Goal: Information Seeking & Learning: Learn about a topic

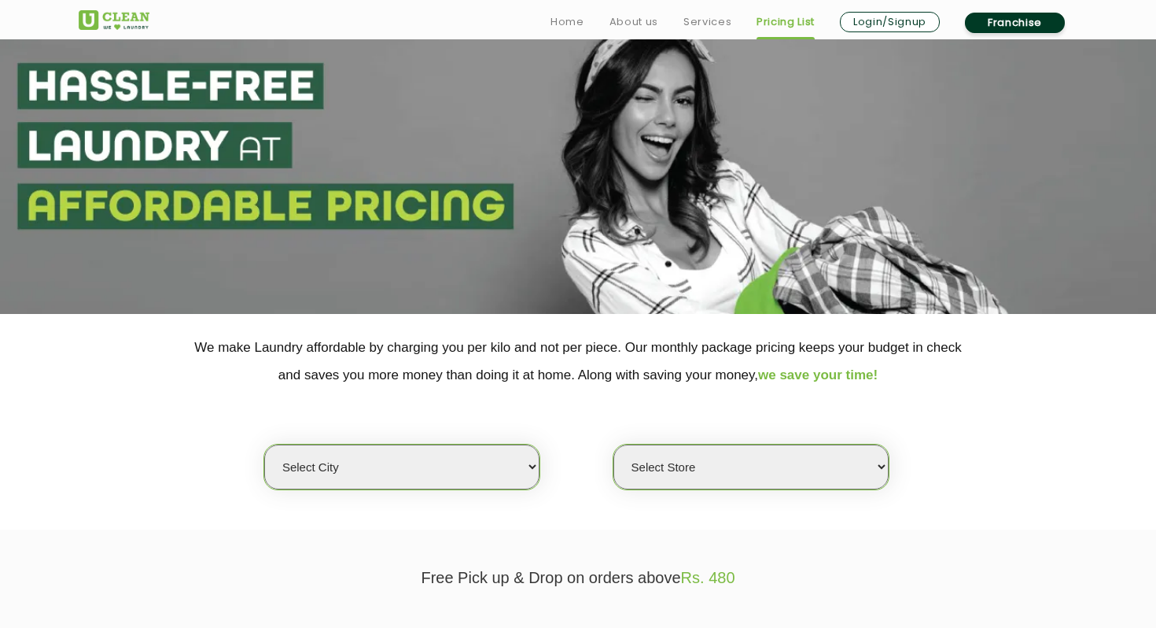
scroll to position [53, 0]
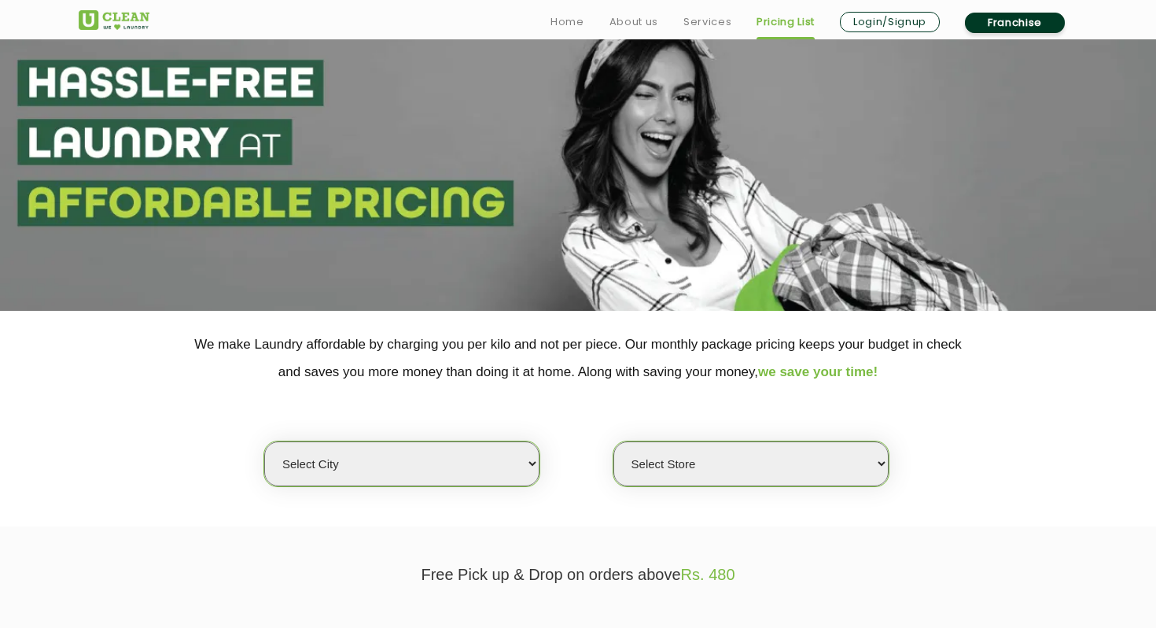
click at [437, 466] on select "Select city [GEOGRAPHIC_DATA] [GEOGRAPHIC_DATA] [GEOGRAPHIC_DATA] [GEOGRAPHIC_D…" at bounding box center [401, 463] width 275 height 45
select select "16"
click at [264, 441] on select "Select city [GEOGRAPHIC_DATA] [GEOGRAPHIC_DATA] [GEOGRAPHIC_DATA] [GEOGRAPHIC_D…" at bounding box center [401, 463] width 275 height 45
click at [722, 473] on select "Select Store UClean Powai UClean Deonar UClean LBS Marg UClean Chembur UClean W…" at bounding box center [750, 463] width 275 height 45
select select "474"
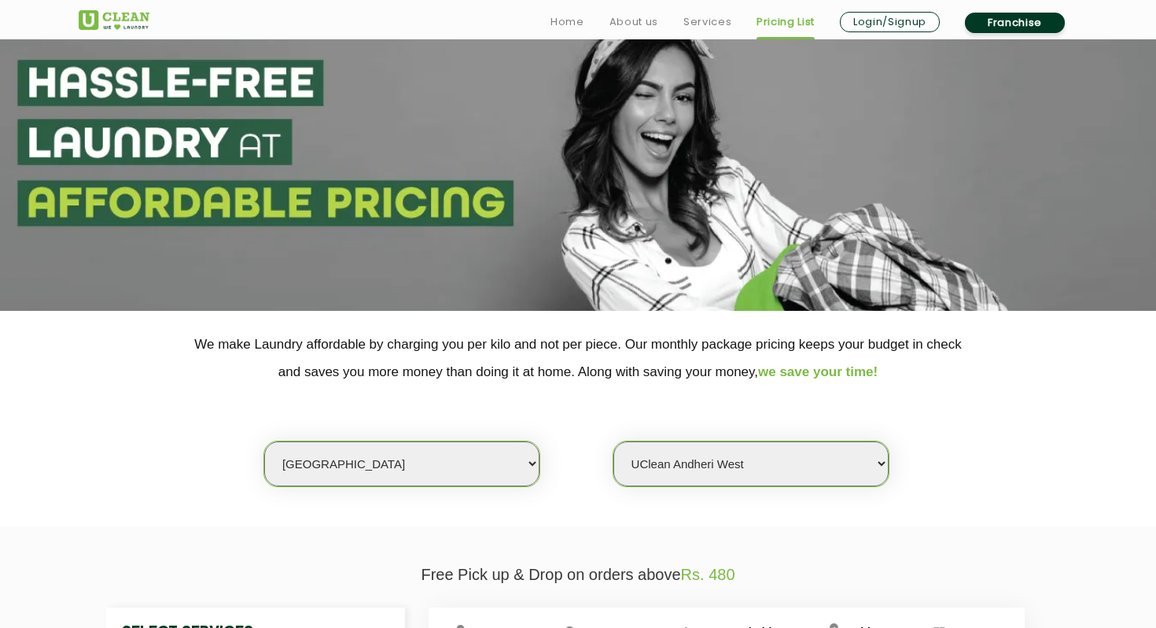
click at [613, 441] on select "Select Store UClean Powai UClean Deonar UClean LBS Marg UClean Chembur UClean W…" at bounding box center [750, 463] width 275 height 45
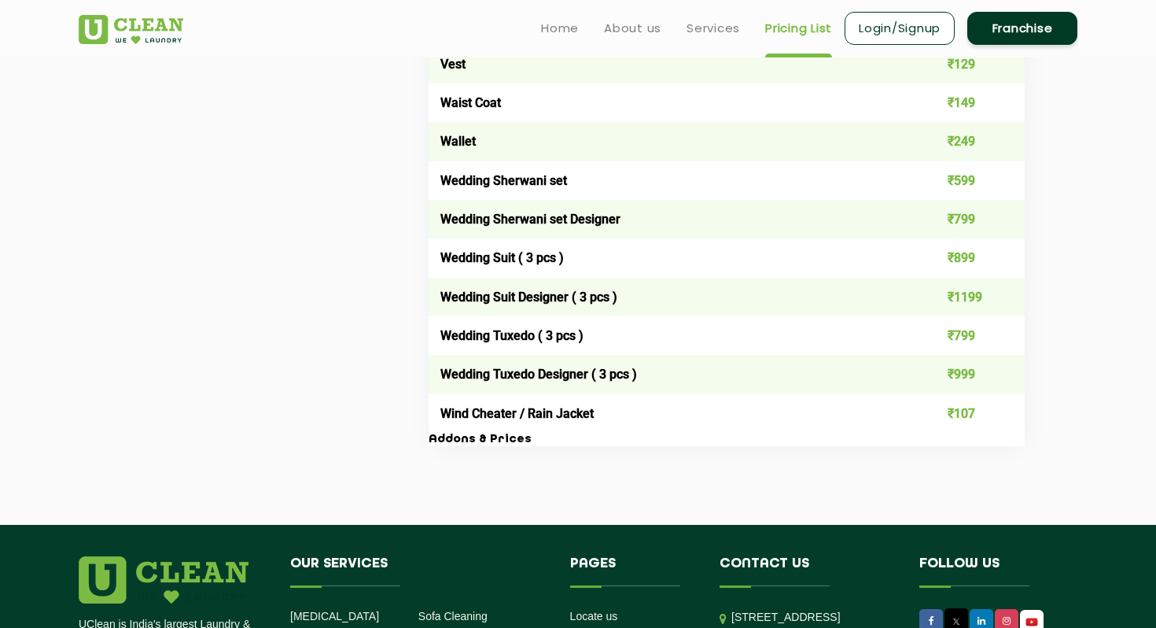
scroll to position [3083, 0]
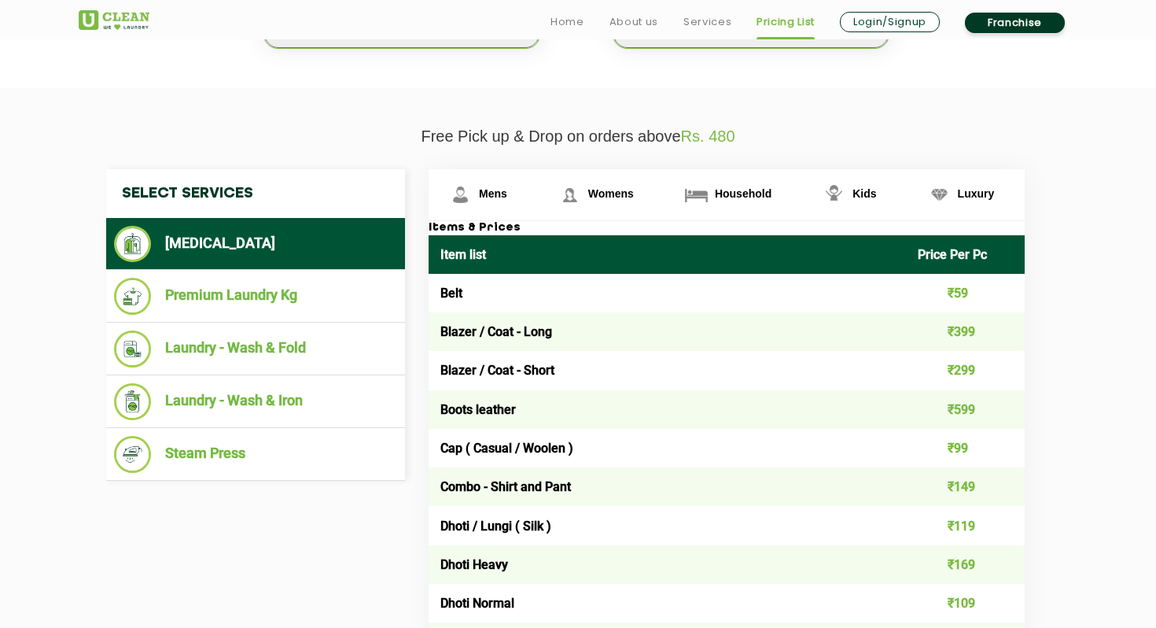
scroll to position [491, 0]
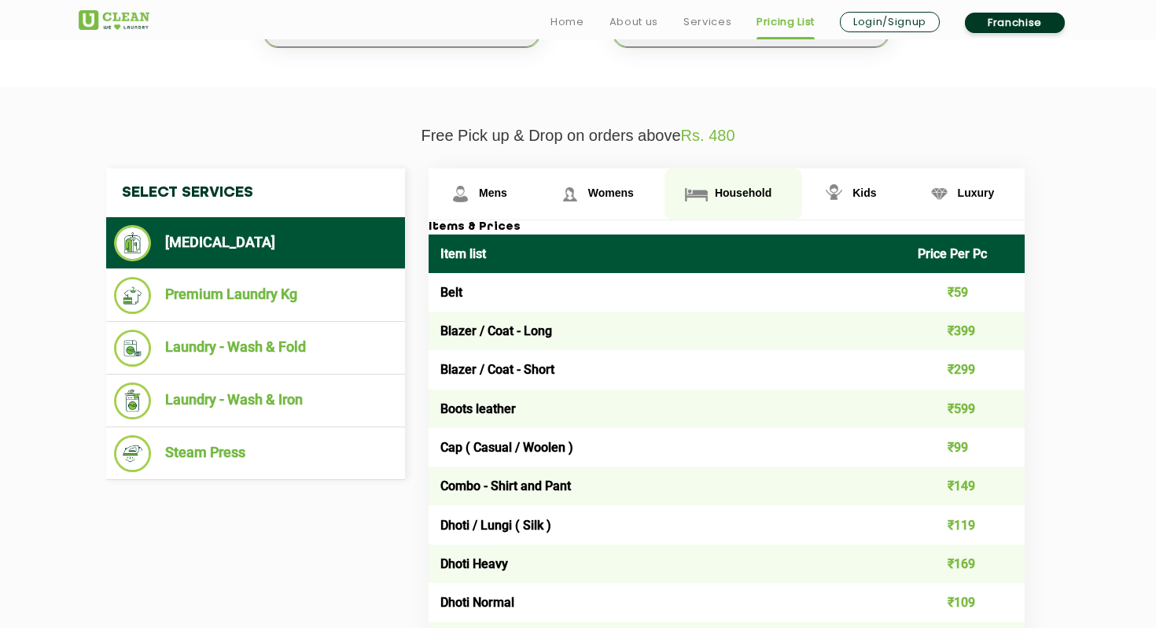
click at [507, 193] on span "Household" at bounding box center [493, 192] width 28 height 13
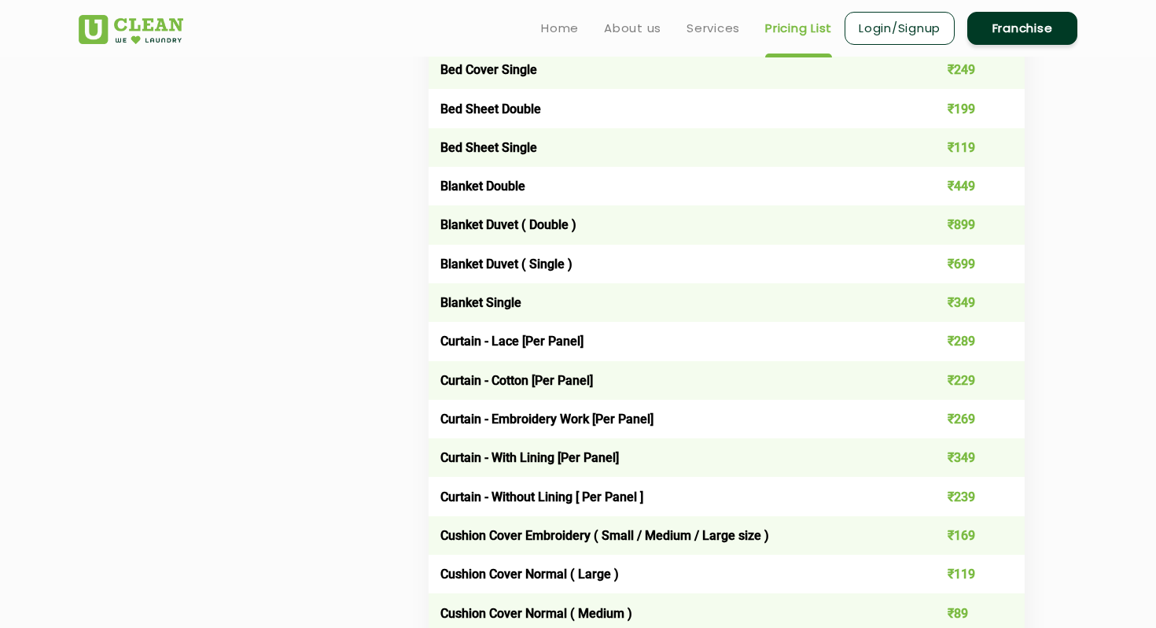
scroll to position [1100, 0]
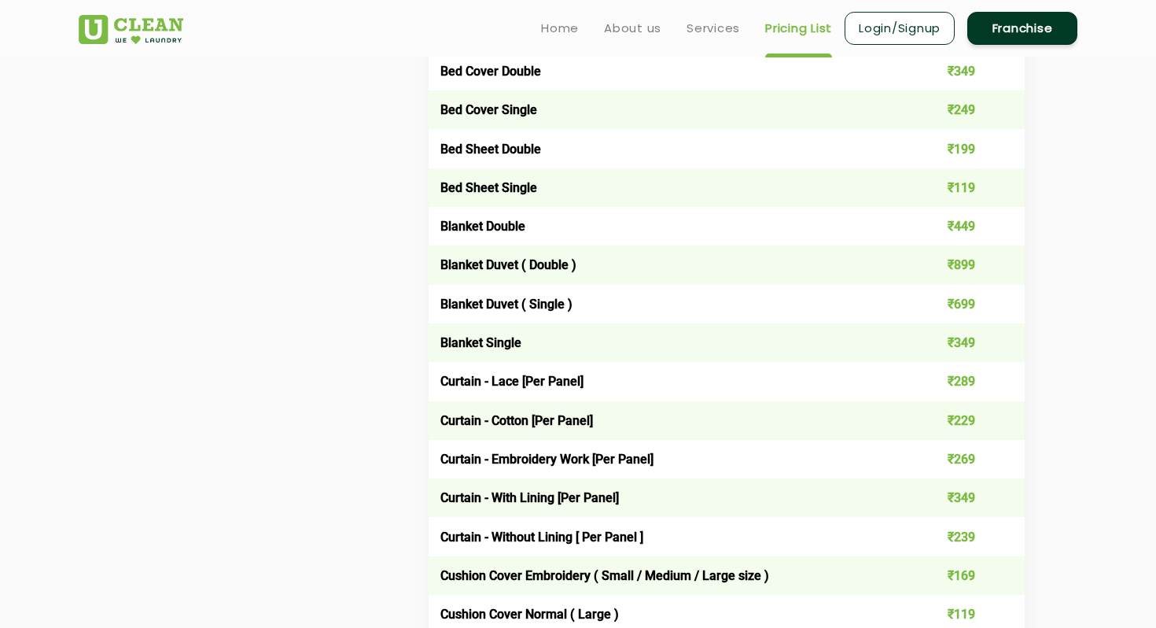
drag, startPoint x: 501, startPoint y: 344, endPoint x: 518, endPoint y: 342, distance: 17.4
click at [518, 342] on td "Blanket Single" at bounding box center [667, 342] width 477 height 39
click at [531, 275] on td "Blanket Duvet ( Double )" at bounding box center [667, 264] width 477 height 39
click at [529, 304] on td "Blanket Duvet ( Single )" at bounding box center [667, 304] width 477 height 39
drag, startPoint x: 940, startPoint y: 344, endPoint x: 886, endPoint y: 342, distance: 53.5
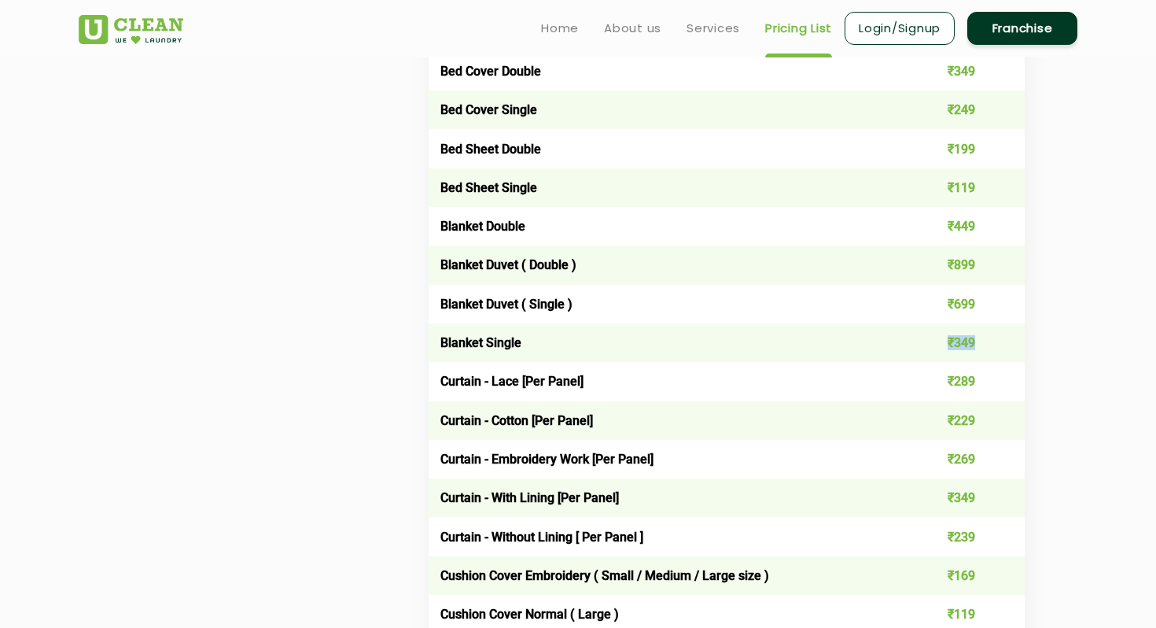
click at [881, 344] on tr "Blanket Single ₹349" at bounding box center [727, 342] width 596 height 39
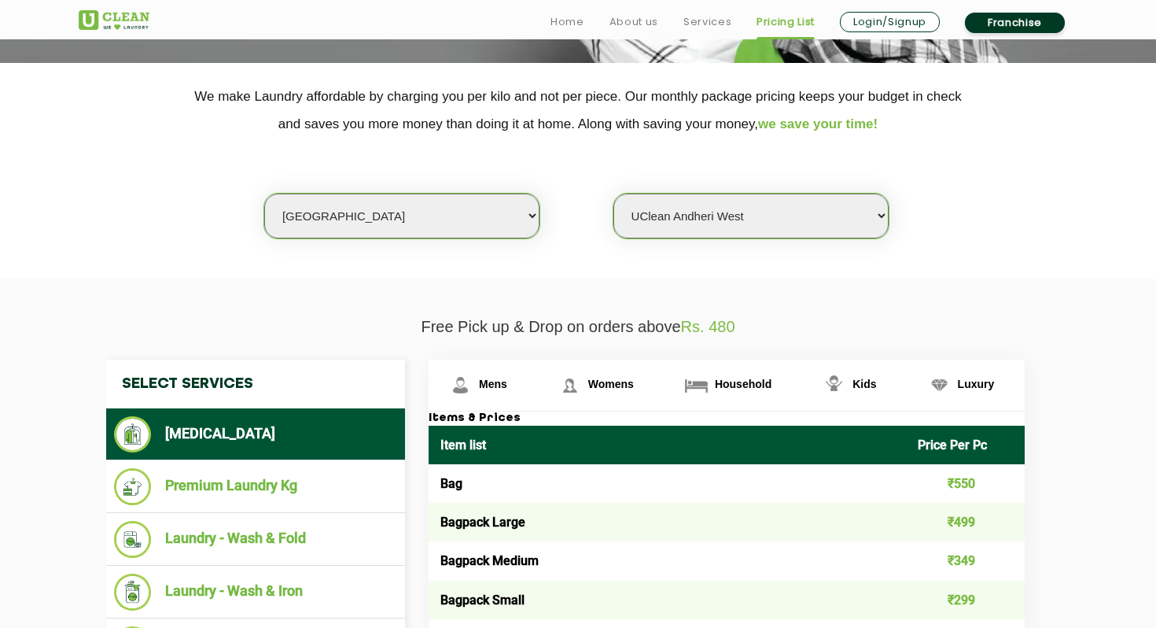
scroll to position [310, 0]
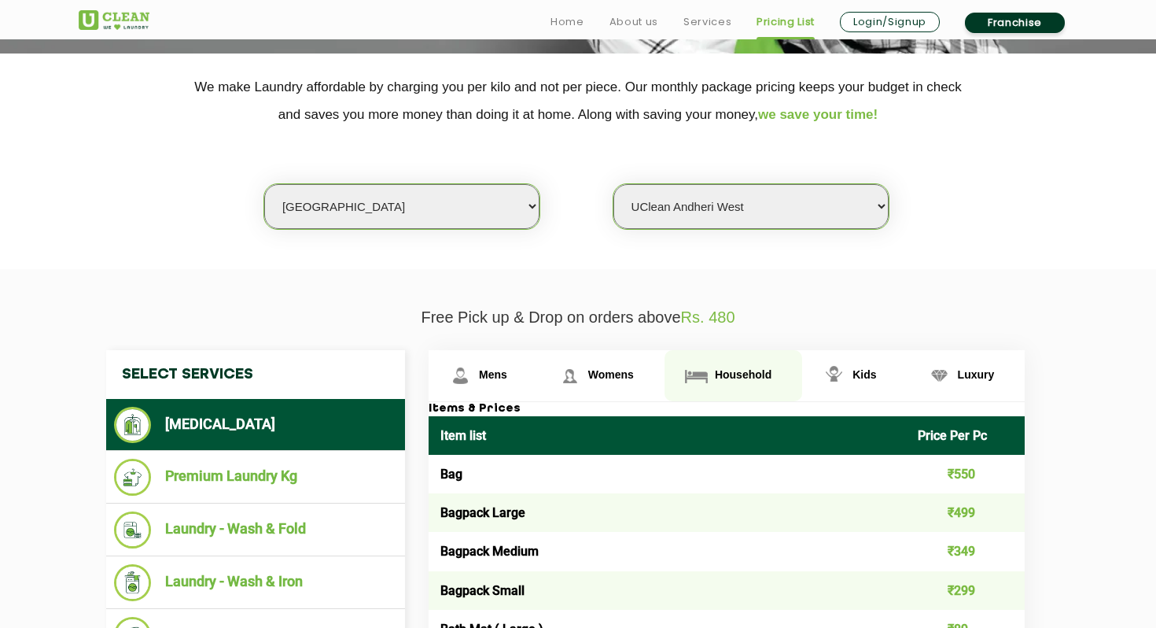
click at [704, 391] on link "Household" at bounding box center [733, 375] width 138 height 51
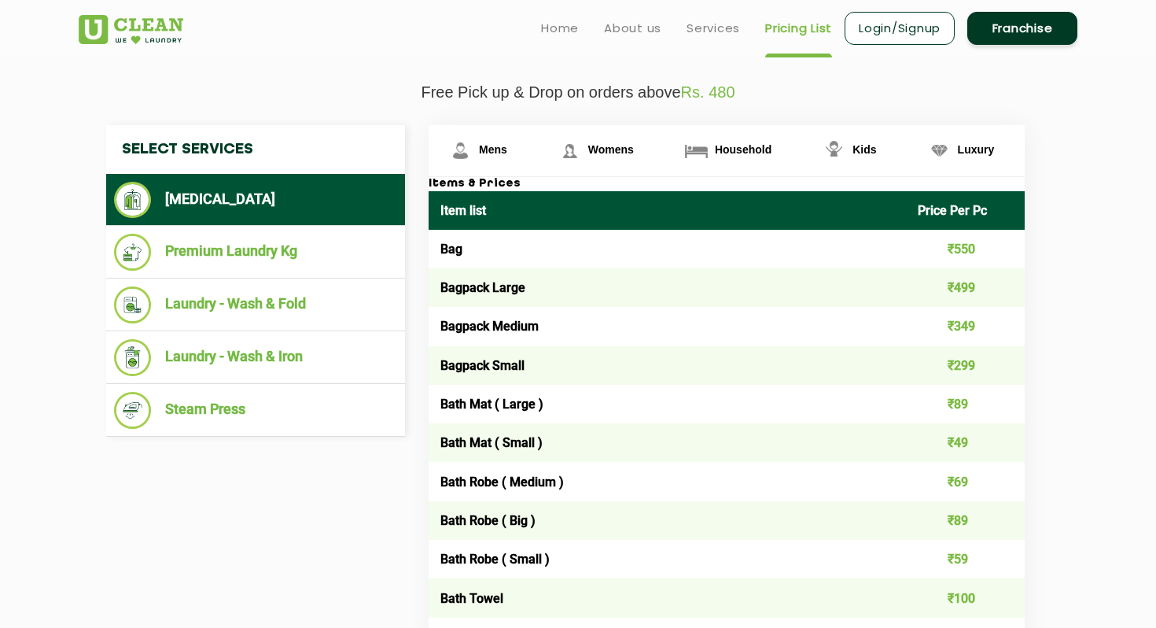
scroll to position [515, 0]
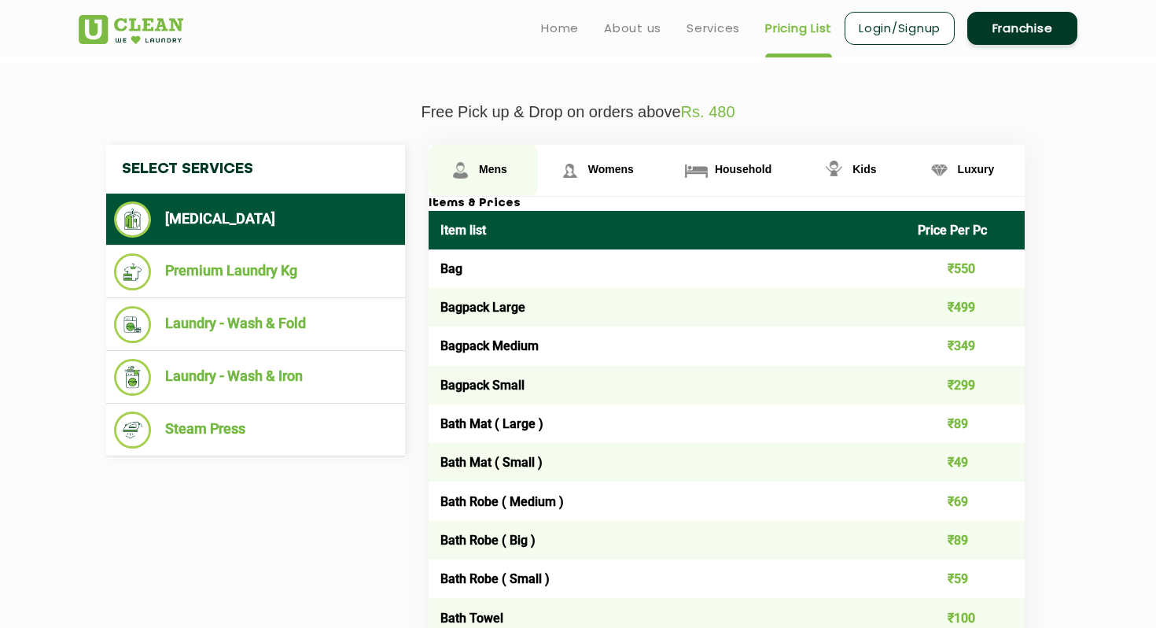
click at [495, 167] on span "Mens" at bounding box center [493, 169] width 28 height 13
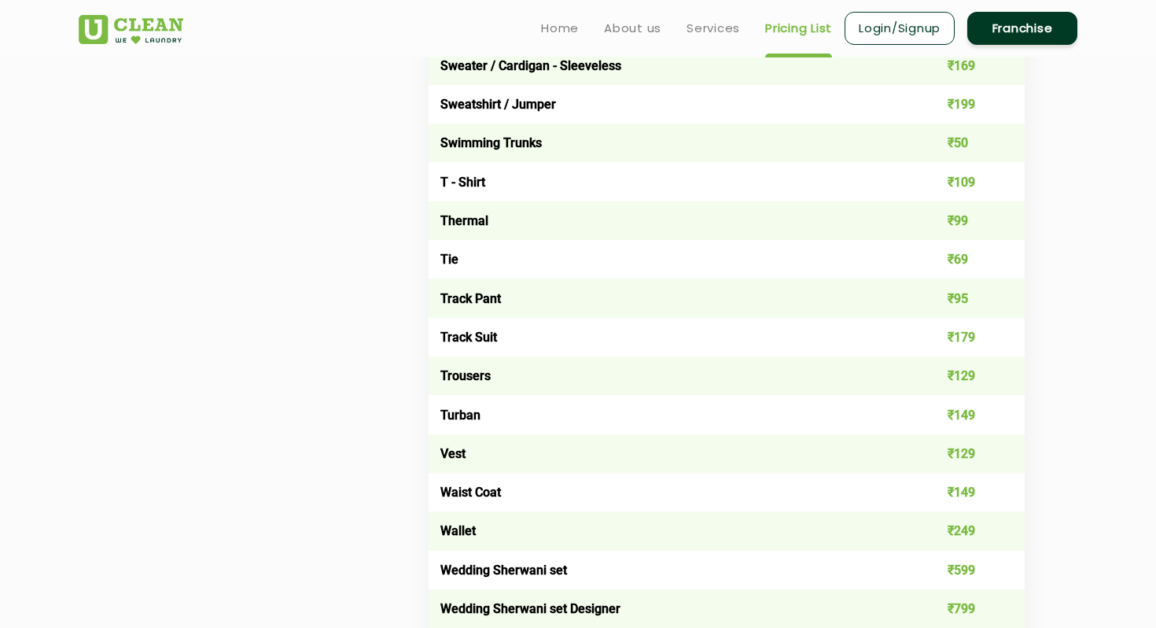
scroll to position [2695, 0]
